Goal: Register for event/course

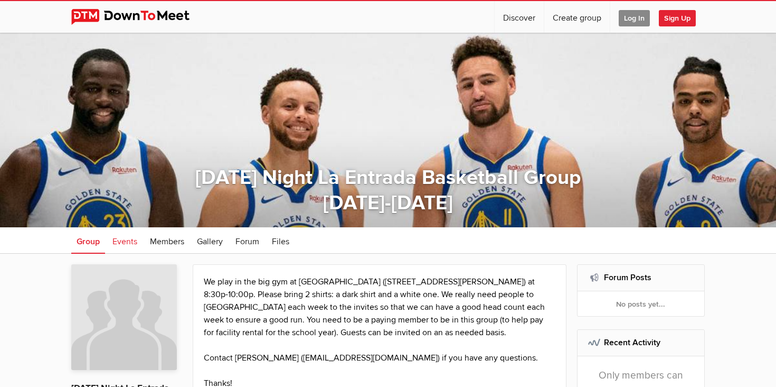
click at [134, 240] on span "Events" at bounding box center [124, 241] width 25 height 11
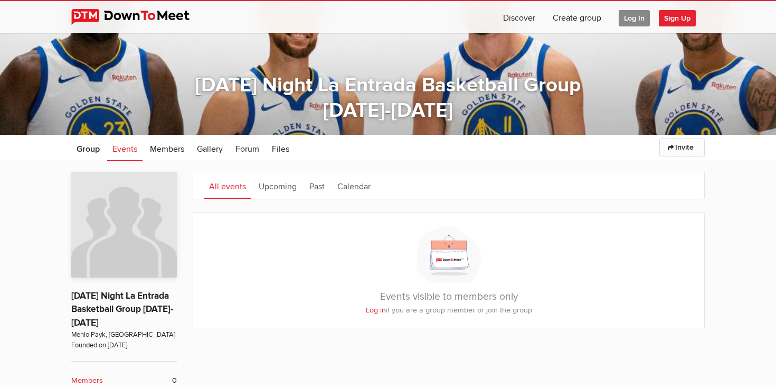
scroll to position [151, 0]
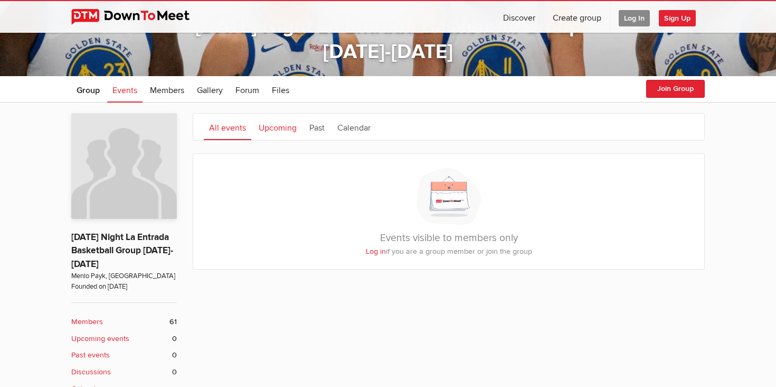
click at [284, 128] on link "Upcoming" at bounding box center [277, 127] width 49 height 26
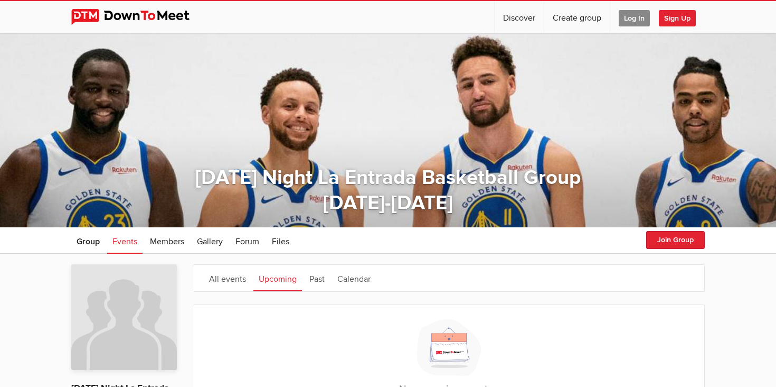
click at [627, 22] on span "Log In" at bounding box center [634, 18] width 31 height 16
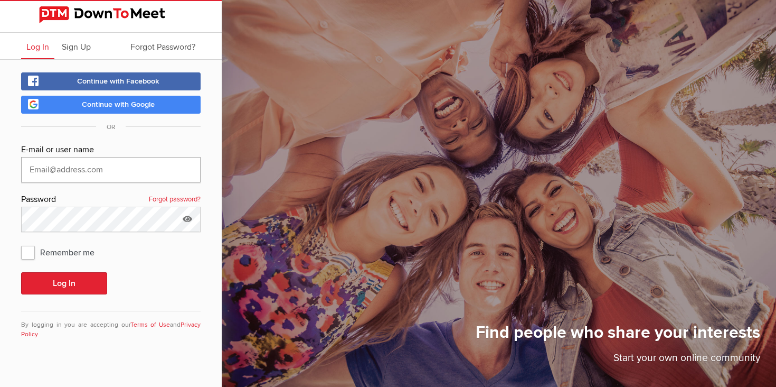
type input "[EMAIL_ADDRESS][DOMAIN_NAME]"
click at [52, 286] on button "Log In" at bounding box center [64, 283] width 86 height 22
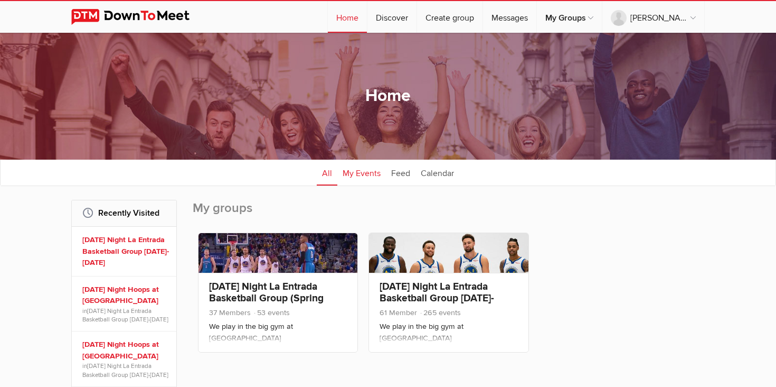
click at [354, 175] on link "My Events" at bounding box center [361, 172] width 49 height 26
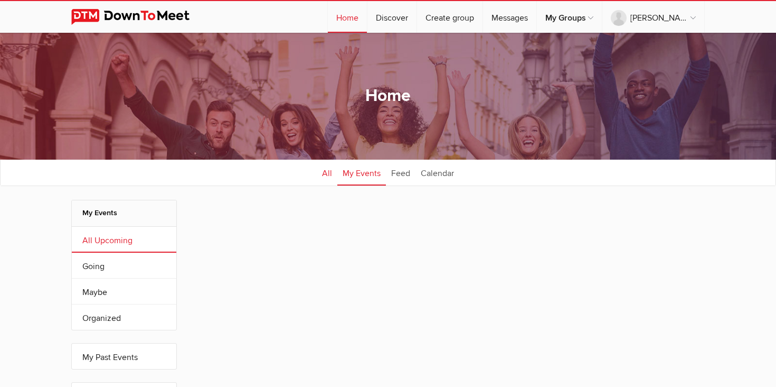
click at [327, 173] on link "All" at bounding box center [327, 172] width 21 height 26
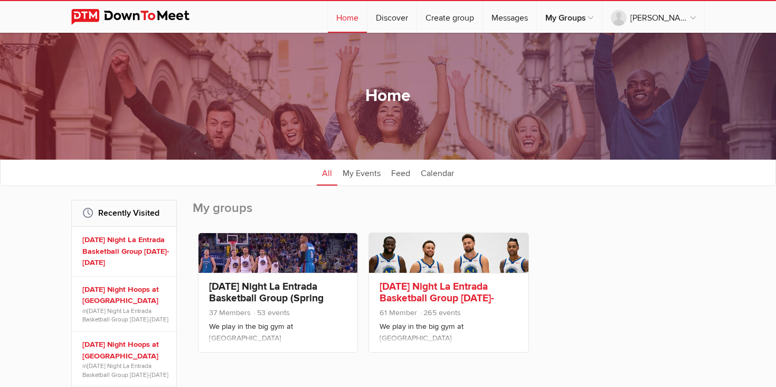
click at [404, 288] on link "[DATE] Night La Entrada Basketball Group [DATE]-[DATE]" at bounding box center [437, 298] width 115 height 36
click at [115, 247] on link "[DATE] Night La Entrada Basketball Group [DATE]-[DATE]" at bounding box center [125, 251] width 87 height 34
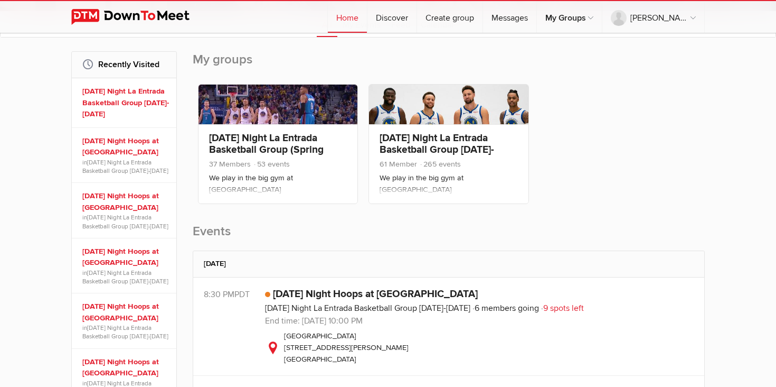
scroll to position [261, 0]
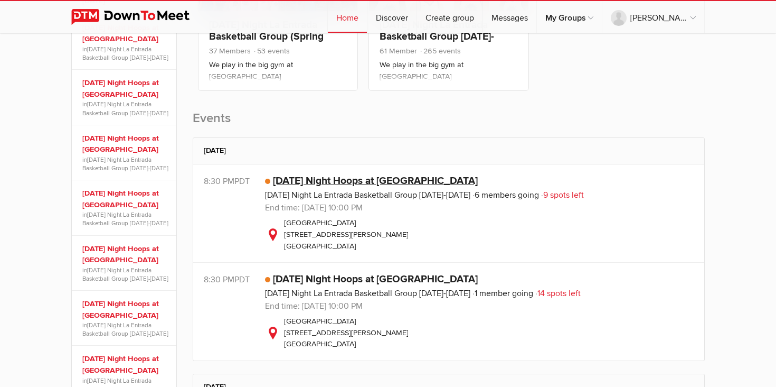
click at [366, 180] on link "[DATE] Night Hoops at [GEOGRAPHIC_DATA]" at bounding box center [375, 180] width 205 height 13
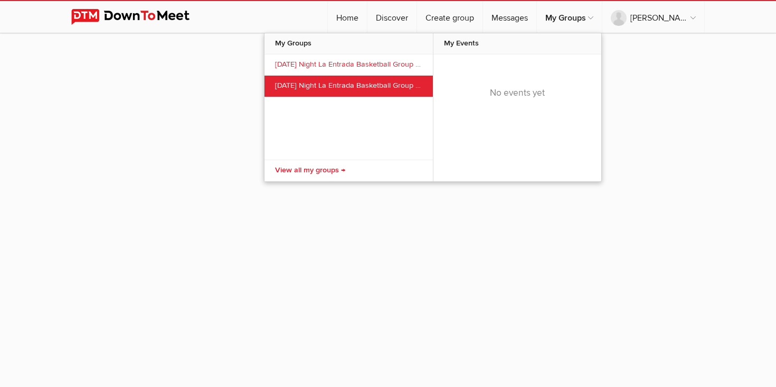
click at [333, 86] on link "[DATE] Night La Entrada Basketball Group [DATE]-[DATE]" at bounding box center [349, 86] width 168 height 21
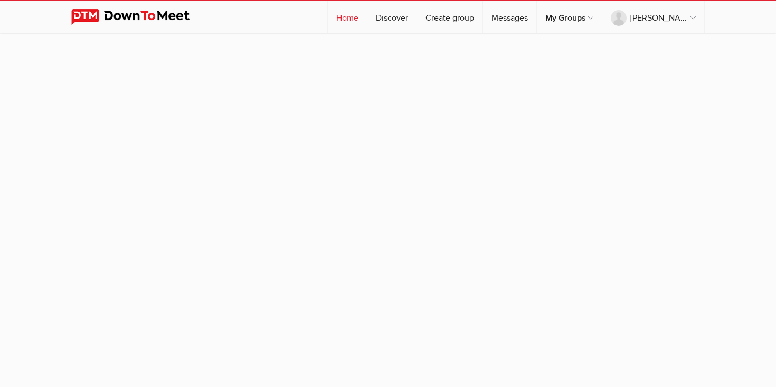
click at [351, 18] on link "Home" at bounding box center [347, 17] width 39 height 32
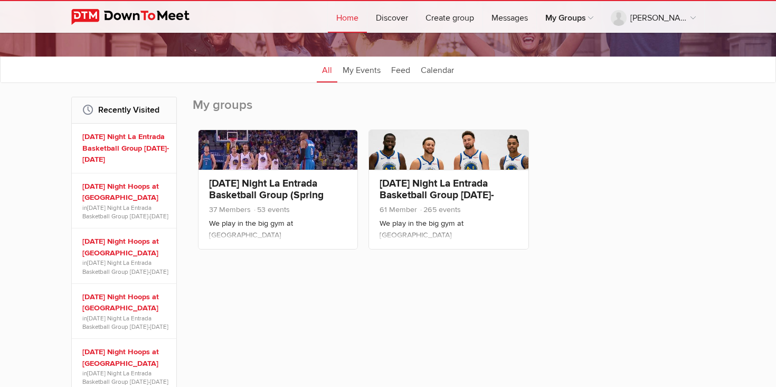
scroll to position [101, 0]
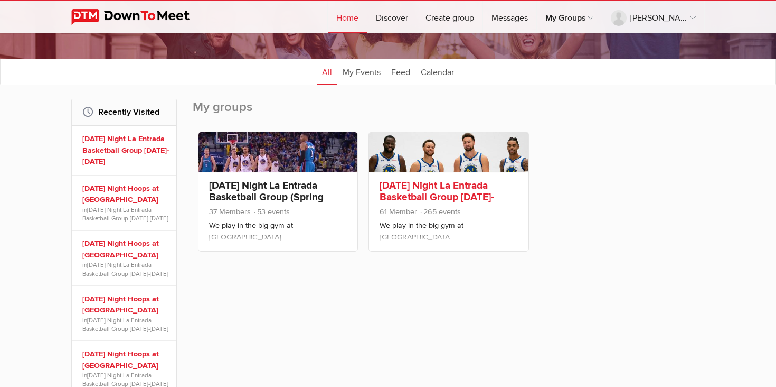
click at [407, 187] on link "[DATE] Night La Entrada Basketball Group [DATE]-[DATE]" at bounding box center [437, 197] width 115 height 36
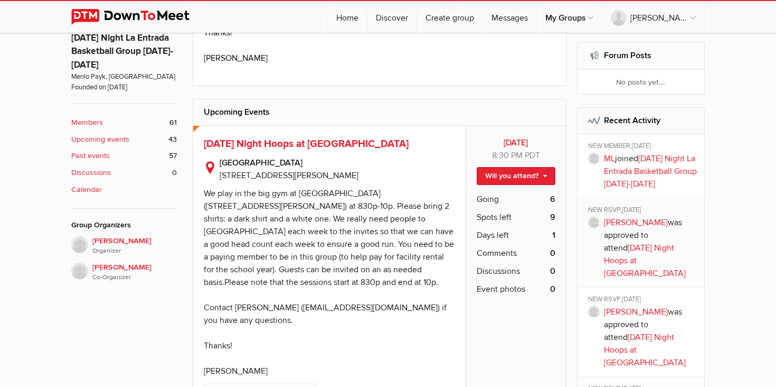
scroll to position [351, 0]
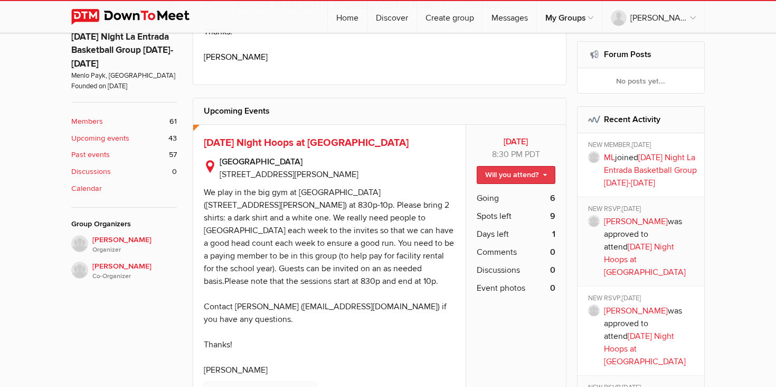
click at [549, 176] on link "Will you attend?" at bounding box center [516, 175] width 79 height 18
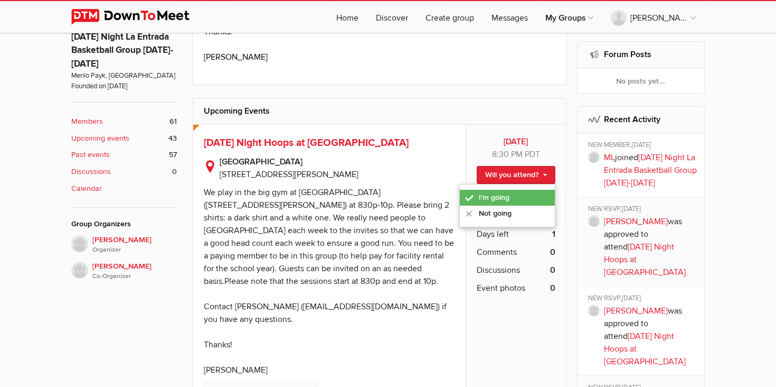
click at [501, 198] on link "I'm going" at bounding box center [507, 198] width 95 height 16
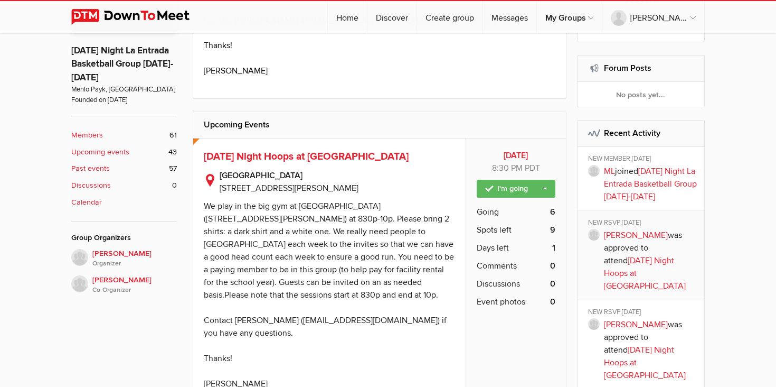
scroll to position [0, 0]
